Goal: Information Seeking & Learning: Learn about a topic

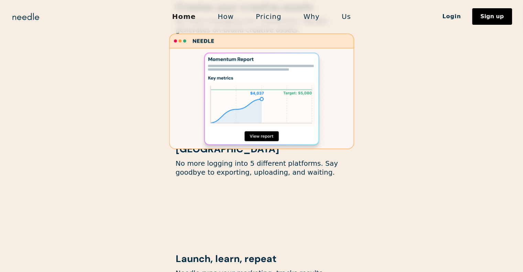
scroll to position [578, 0]
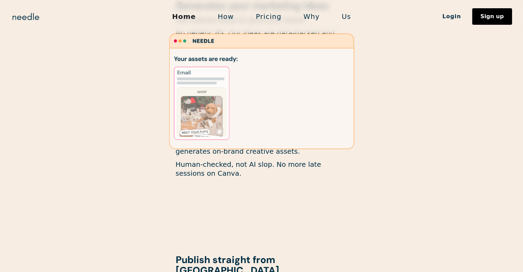
click at [224, 18] on link "How" at bounding box center [226, 16] width 38 height 14
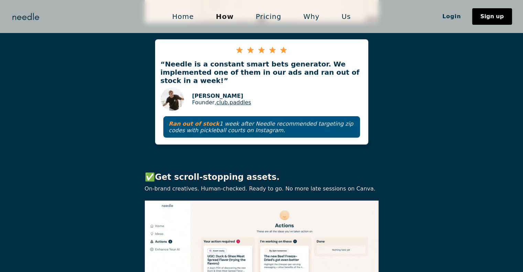
scroll to position [691, 0]
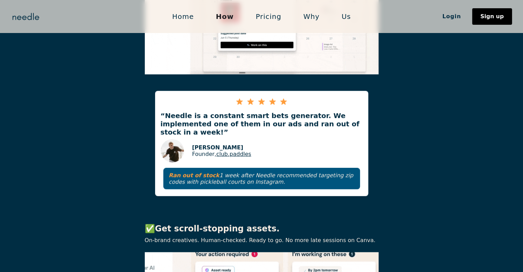
click at [265, 19] on link "Pricing" at bounding box center [268, 16] width 47 height 14
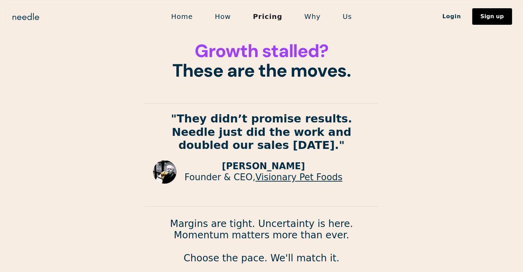
click at [221, 22] on link "How" at bounding box center [223, 16] width 38 height 14
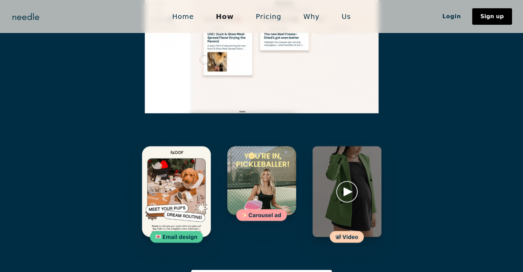
scroll to position [963, 0]
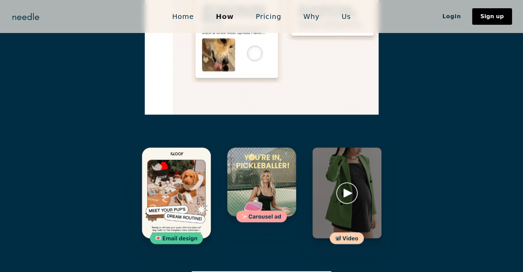
click at [268, 20] on link "Pricing" at bounding box center [268, 16] width 47 height 14
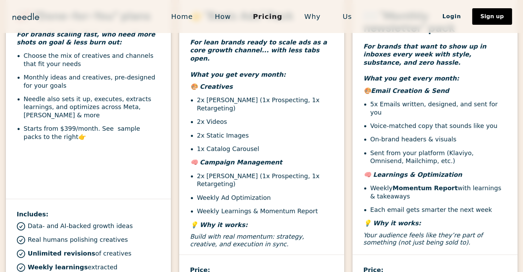
scroll to position [275, 0]
